Goal: Register for event/course

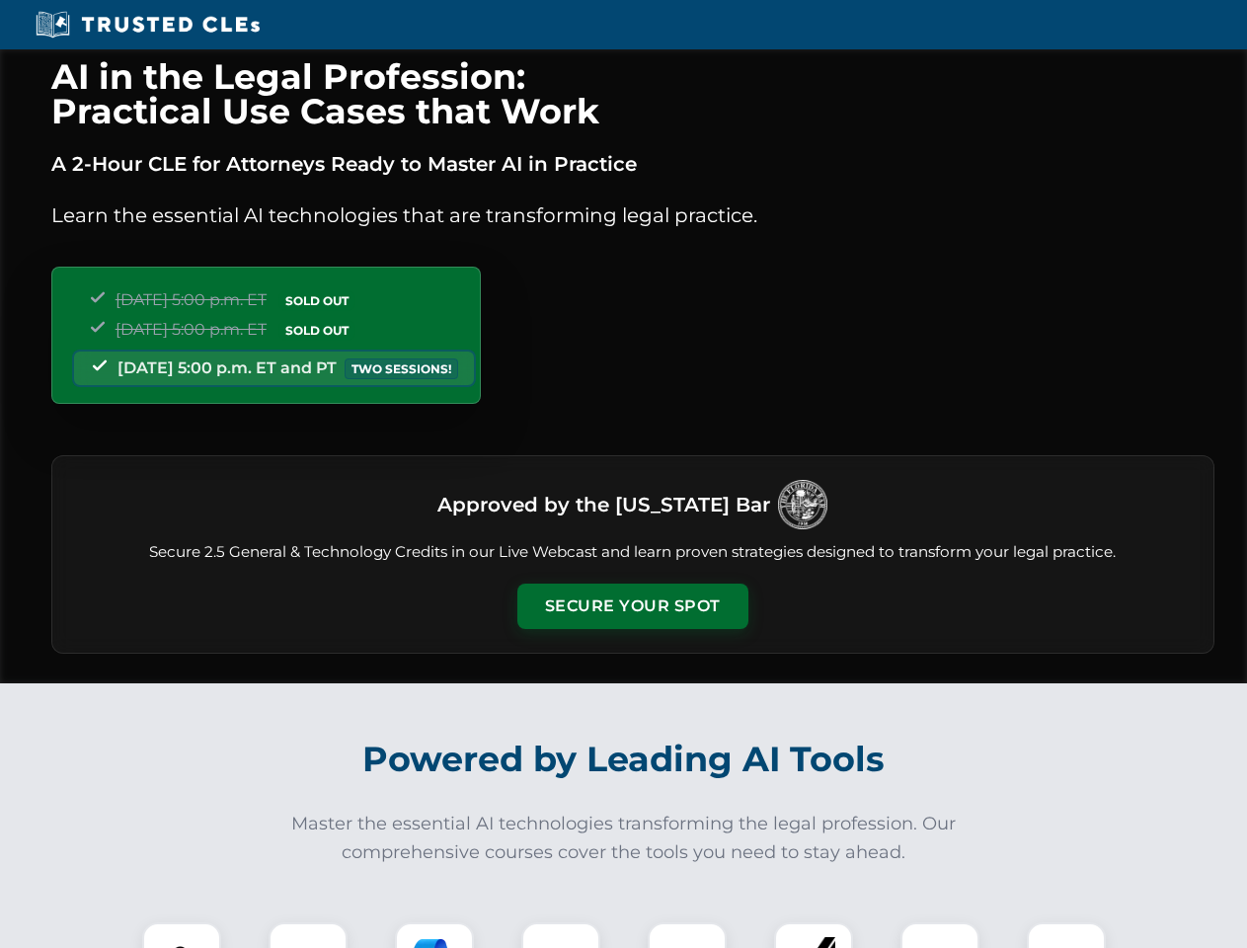
click at [632, 606] on button "Secure Your Spot" at bounding box center [632, 606] width 231 height 45
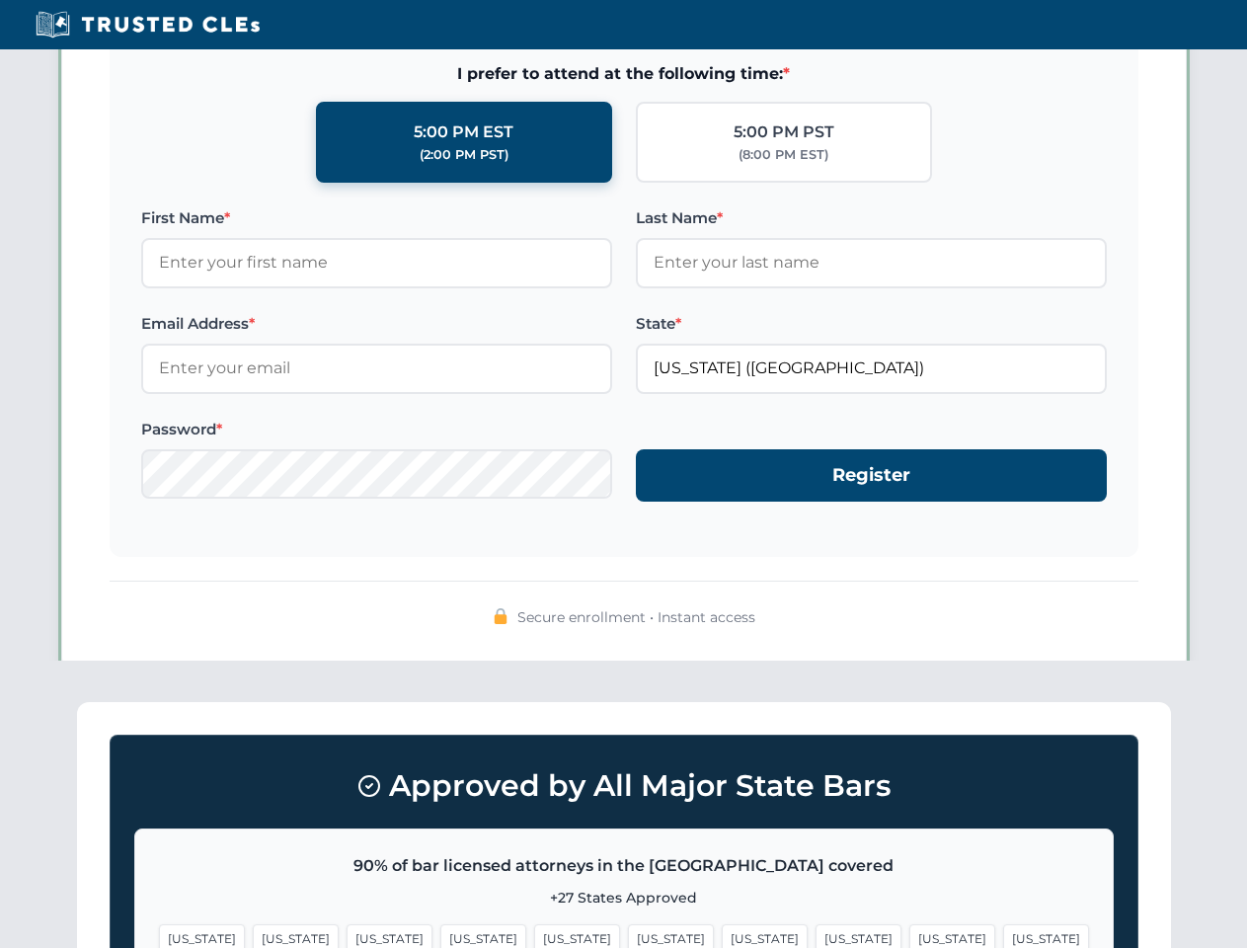
click at [909, 935] on span "[US_STATE]" at bounding box center [952, 938] width 86 height 29
